Goal: Information Seeking & Learning: Learn about a topic

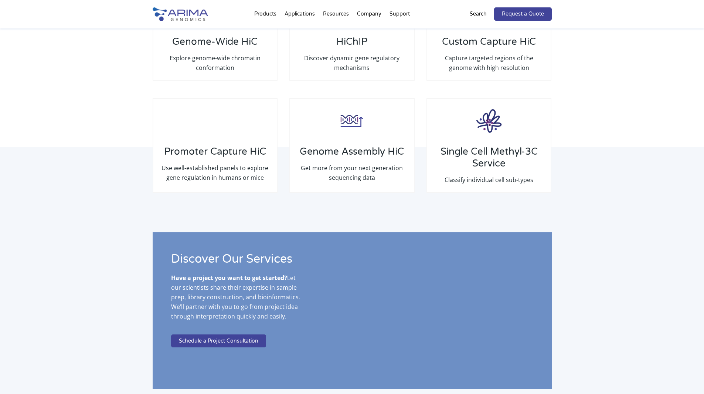
scroll to position [1183, 0]
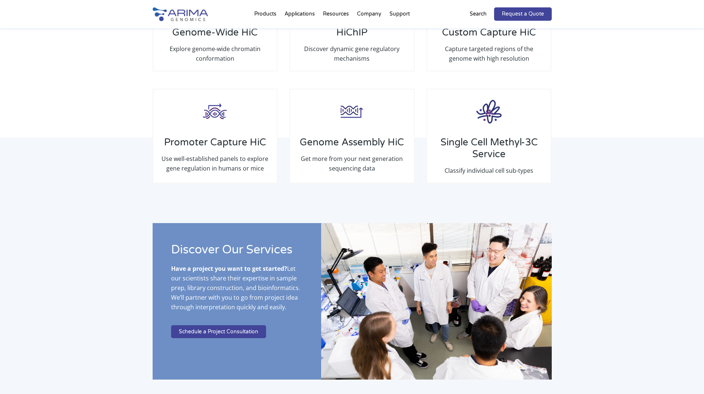
click at [637, 241] on div "Discover Our Services Have a project you want to get started? Let our scientist…" at bounding box center [352, 306] width 704 height 166
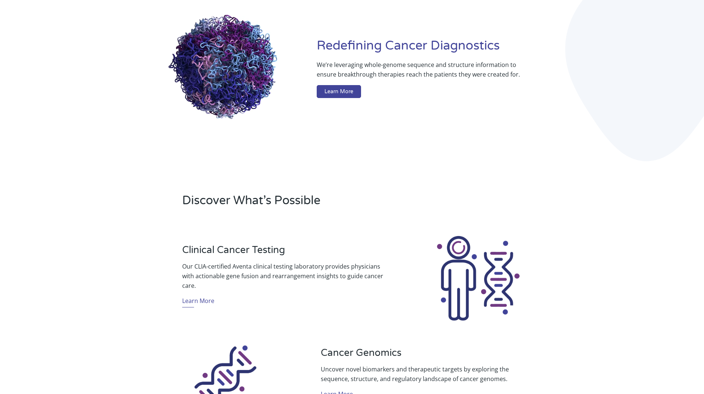
scroll to position [0, 0]
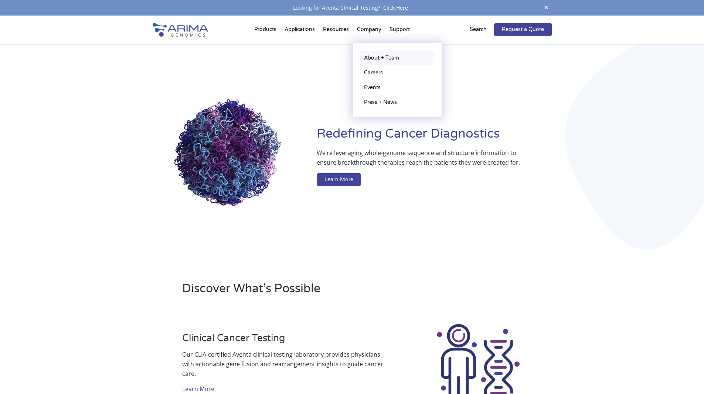
click at [369, 54] on link "About + Team" at bounding box center [398, 58] width 74 height 15
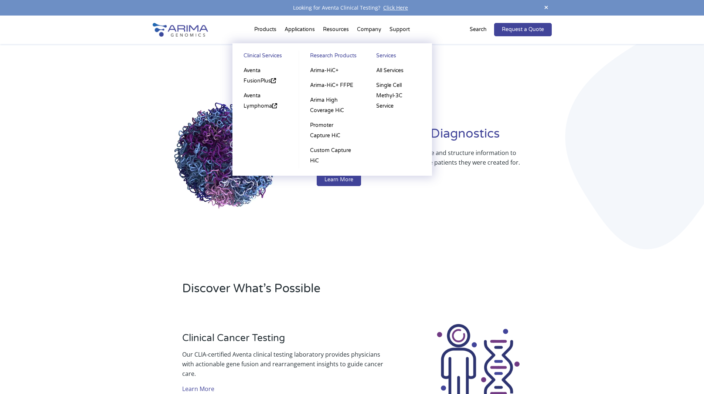
click at [265, 28] on li "Products Clinical Services Aventa FusionPlus Aventa Lymphoma Research Products …" at bounding box center [265, 30] width 30 height 25
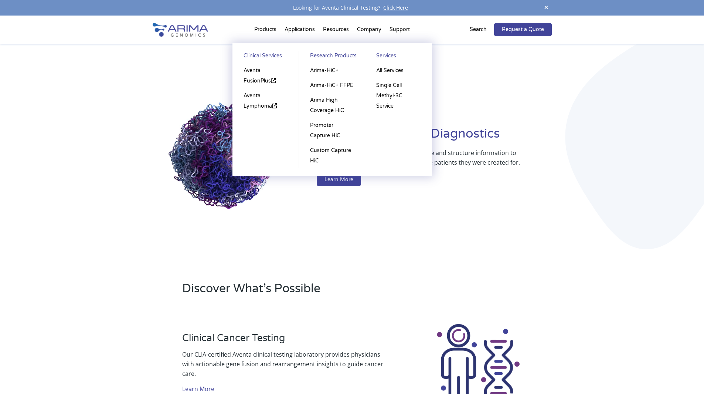
click at [331, 54] on link "Research Products" at bounding box center [332, 57] width 51 height 13
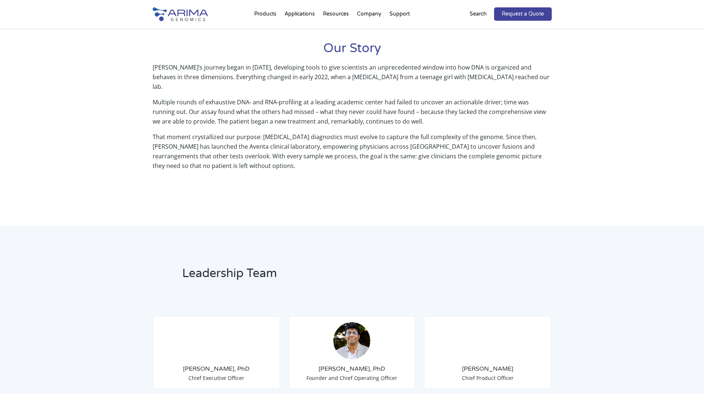
scroll to position [325, 0]
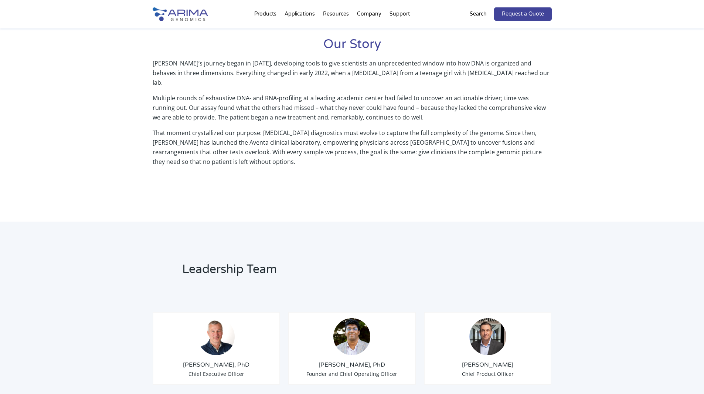
click at [157, 209] on div "Our Mission Improve patient outcomes by translating whole-genome sequence and s…" at bounding box center [352, 50] width 704 height 344
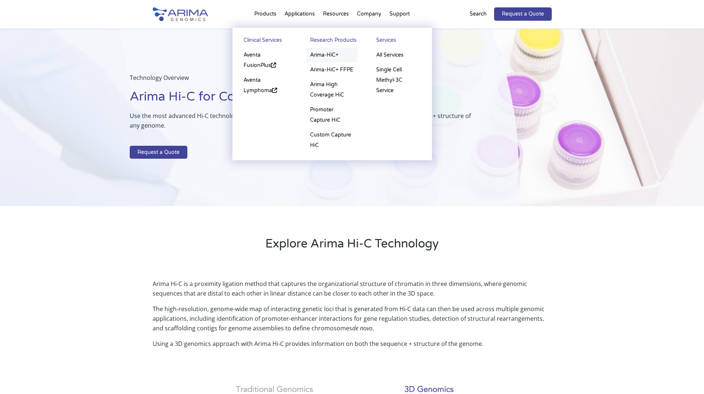
click at [326, 54] on link "Arima-HiC+" at bounding box center [332, 55] width 51 height 15
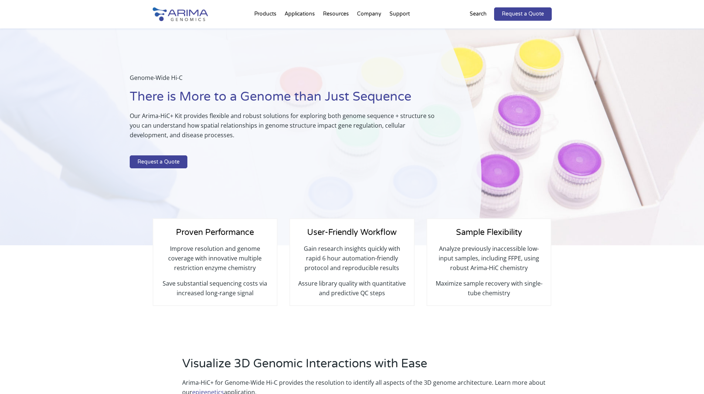
click at [288, 184] on div "Genome-Wide Hi-C There is More to a Genome than Just Sequence Our Arima-HiC+ Ki…" at bounding box center [241, 136] width 482 height 217
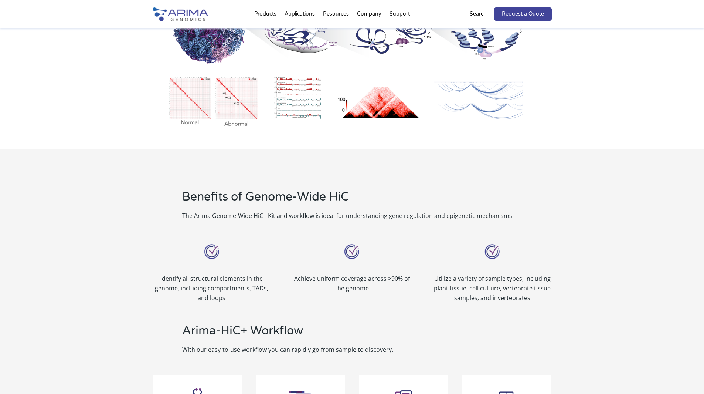
click at [263, 321] on div "Arima-HiC+ Workflow With our easy-to-use workflow you can rapidly go from sampl…" at bounding box center [352, 338] width 399 height 52
drag, startPoint x: 276, startPoint y: 215, endPoint x: 254, endPoint y: 215, distance: 22.2
click at [254, 215] on p "The Arima Genome-Wide HiC+ Kit and workflow is ideal for understanding gene reg…" at bounding box center [367, 216] width 370 height 10
copy p "HiC+ Kit"
click at [168, 106] on img at bounding box center [352, 38] width 399 height 186
